Goal: Entertainment & Leisure: Consume media (video, audio)

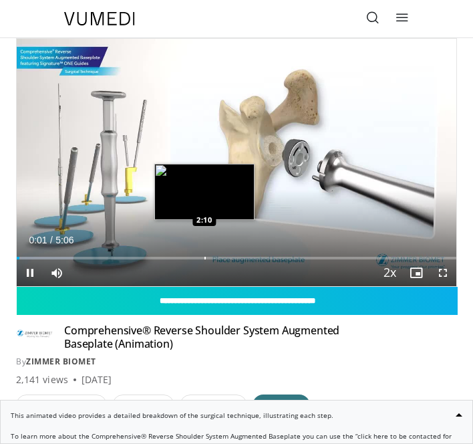
click at [204, 255] on div "Loaded : 12.94% 0:01 2:10" at bounding box center [237, 253] width 440 height 13
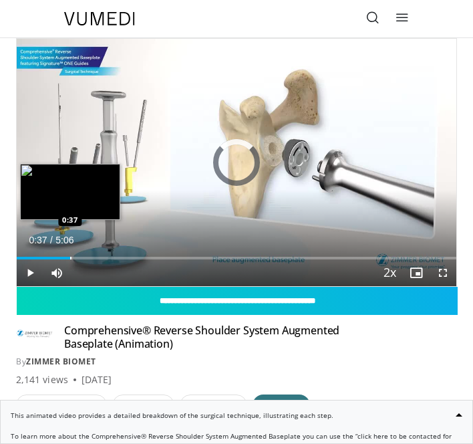
click at [70, 255] on div "Loaded : 0.00% 0:37 0:37" at bounding box center [237, 253] width 440 height 13
click at [31, 254] on div "Loaded : 35.59% 0:43 0:10" at bounding box center [237, 253] width 440 height 13
